Goal: Find specific page/section: Find specific page/section

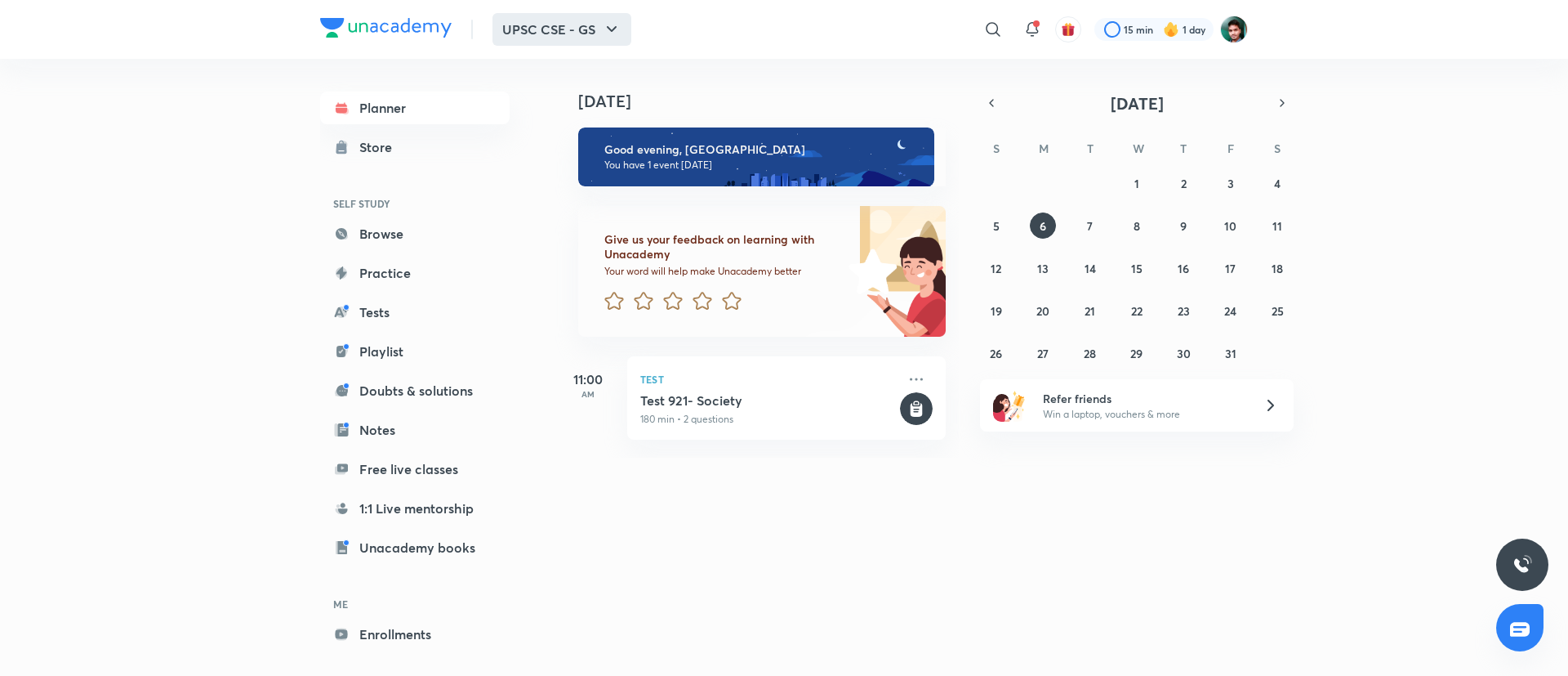
click at [619, 29] on icon "button" at bounding box center [612, 29] width 20 height 20
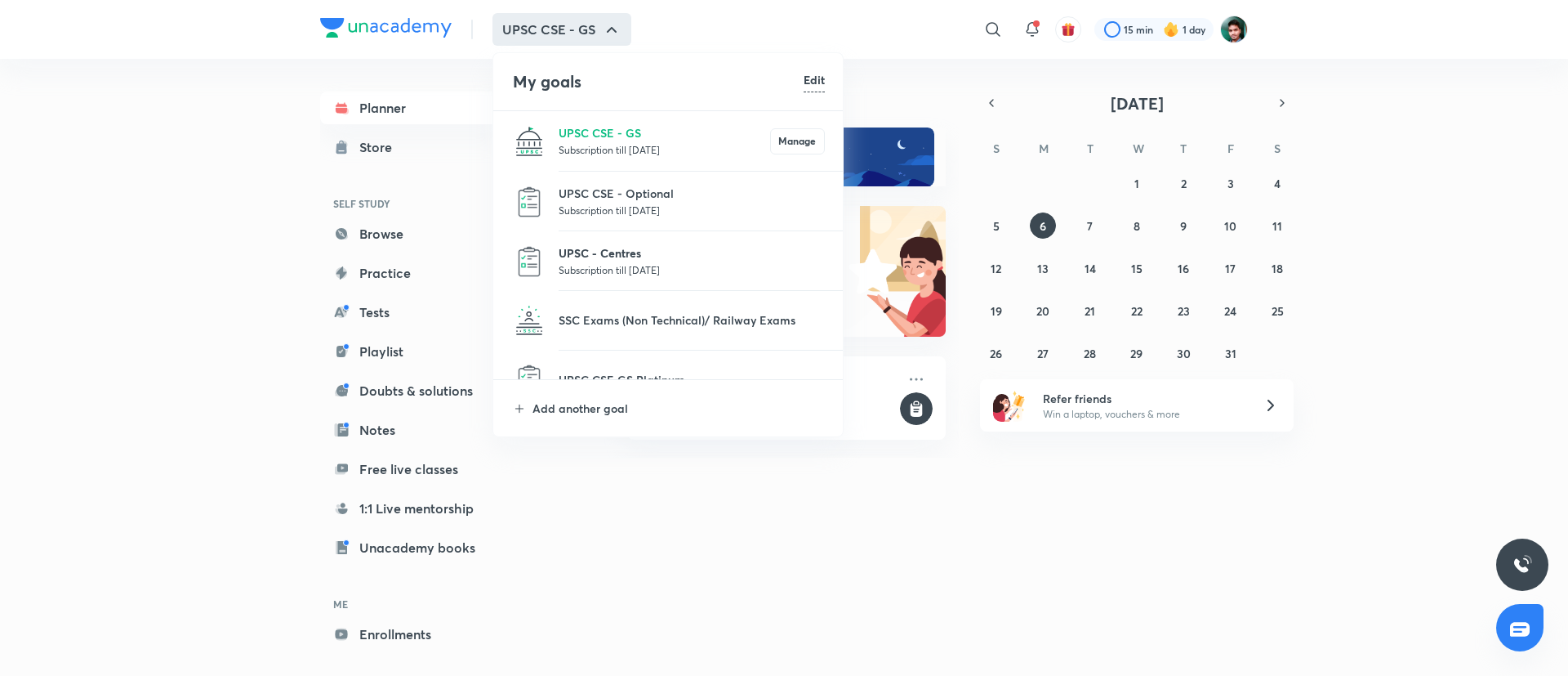
click at [626, 256] on p "UPSC - Centres" at bounding box center [692, 253] width 267 height 17
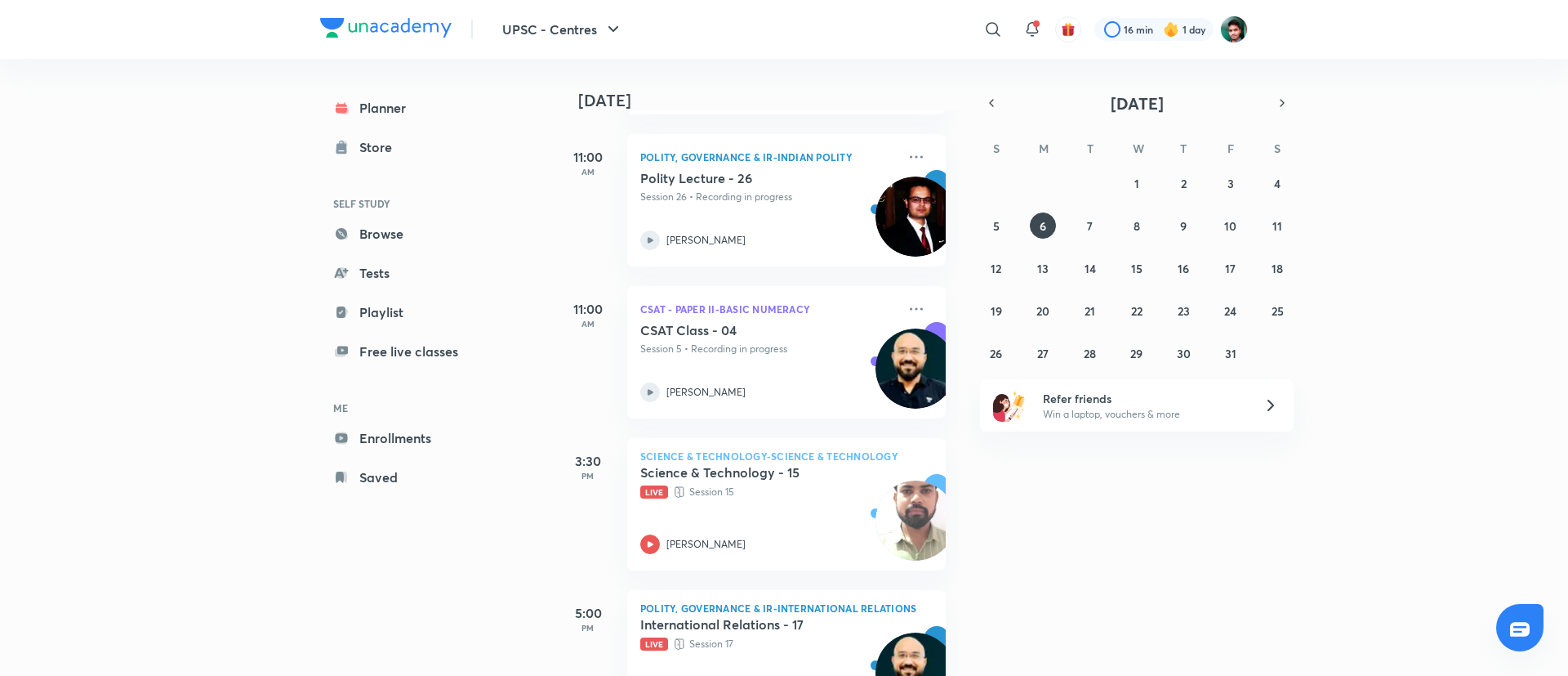
scroll to position [303, 0]
